Goal: Transaction & Acquisition: Purchase product/service

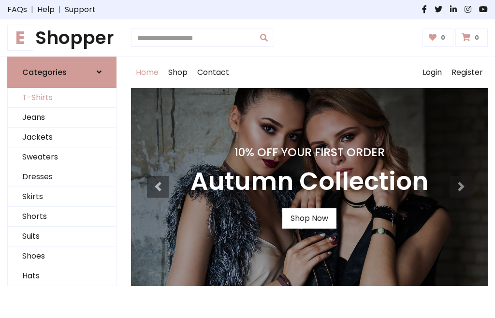
click at [62, 98] on link "T-Shirts" at bounding box center [62, 98] width 108 height 20
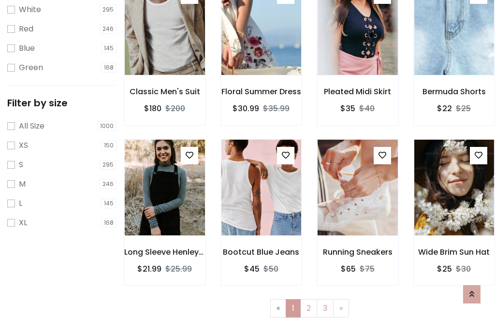
scroll to position [17, 0]
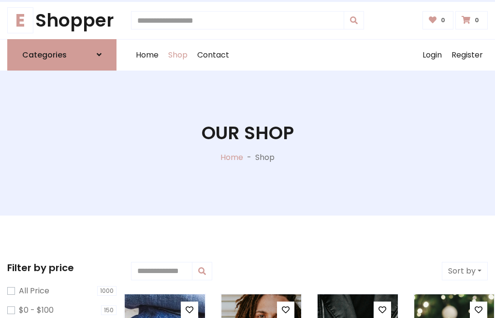
click at [248, 143] on h1 "Our Shop" at bounding box center [248, 133] width 92 height 22
click at [309, 55] on div "Home Shop Contact Log out Login Register" at bounding box center [309, 55] width 357 height 31
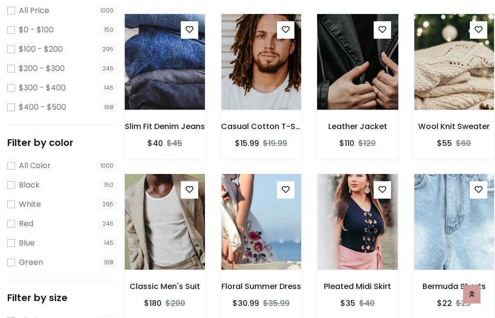
click at [357, 79] on img at bounding box center [357, 62] width 96 height 232
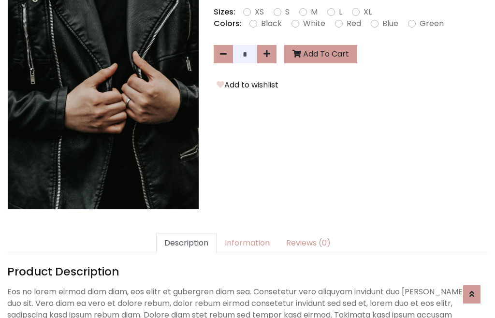
scroll to position [236, 0]
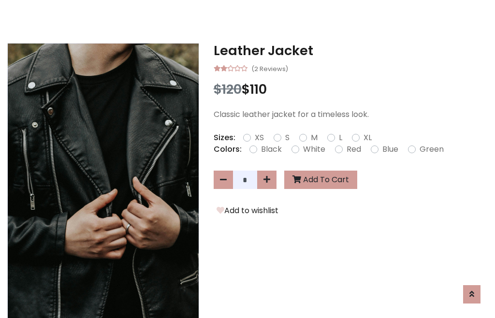
click at [350, 50] on h3 "Leather Jacket" at bounding box center [351, 50] width 274 height 15
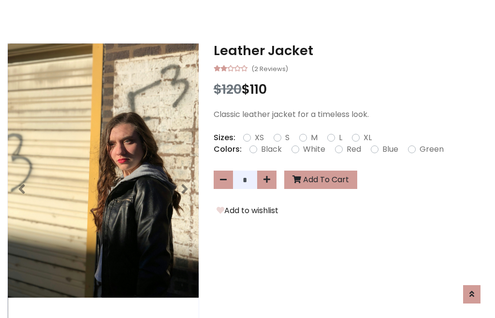
click at [350, 50] on h3 "Leather Jacket" at bounding box center [351, 50] width 274 height 15
